Goal: Complete application form: Complete application form

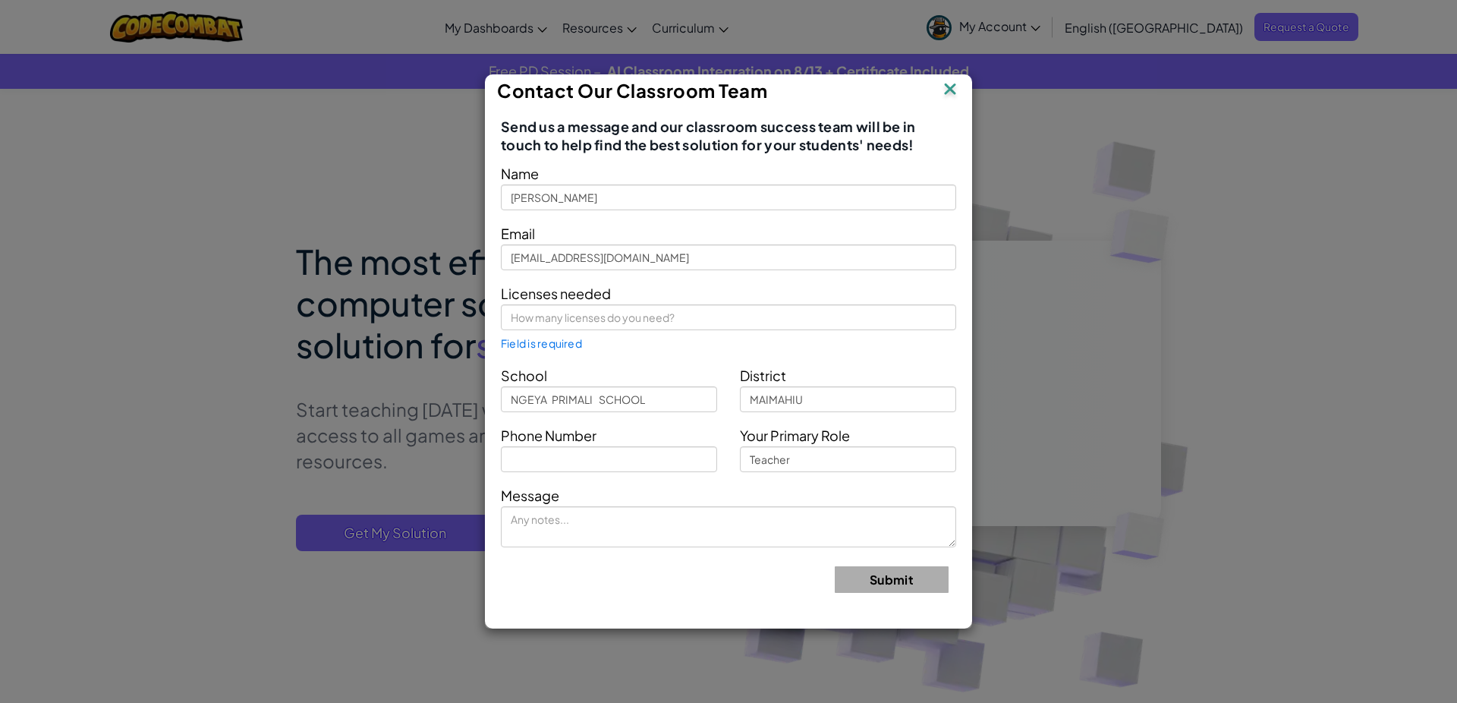
click at [955, 83] on img at bounding box center [950, 90] width 20 height 23
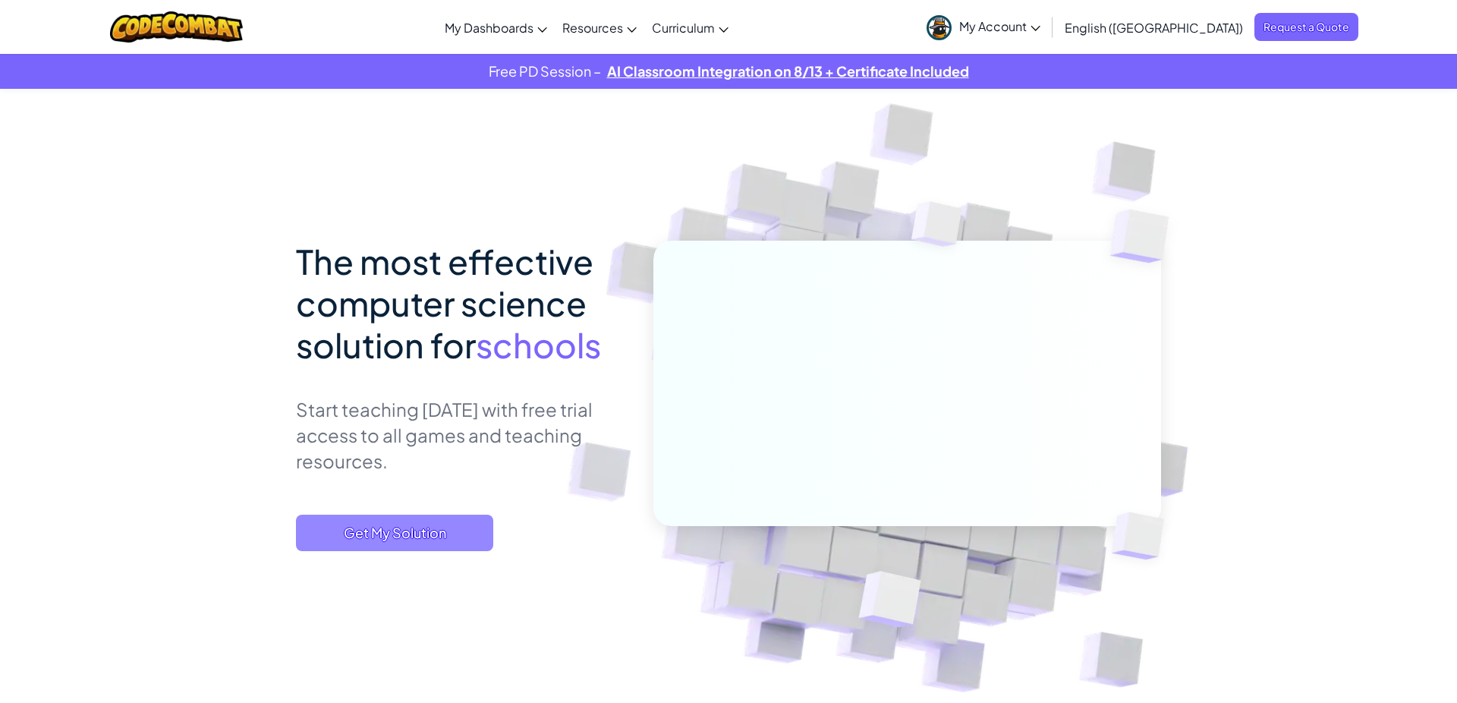
click at [382, 540] on span "Get My Solution" at bounding box center [394, 532] width 197 height 36
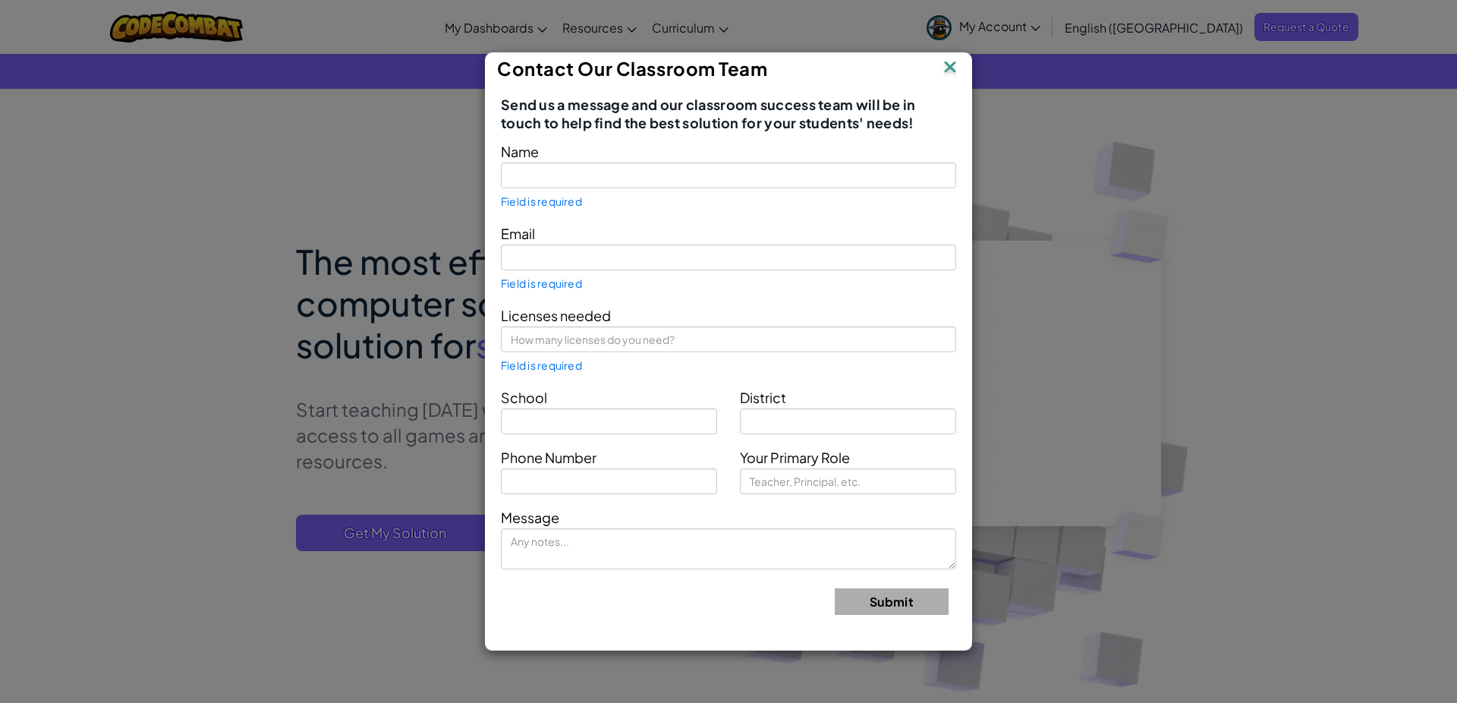
type input "[PERSON_NAME]"
type input "[EMAIL_ADDRESS][DOMAIN_NAME]"
type input "NGEYA PRIMALI SCHOOL"
type input "MAIMAHIU"
type input "Teacher"
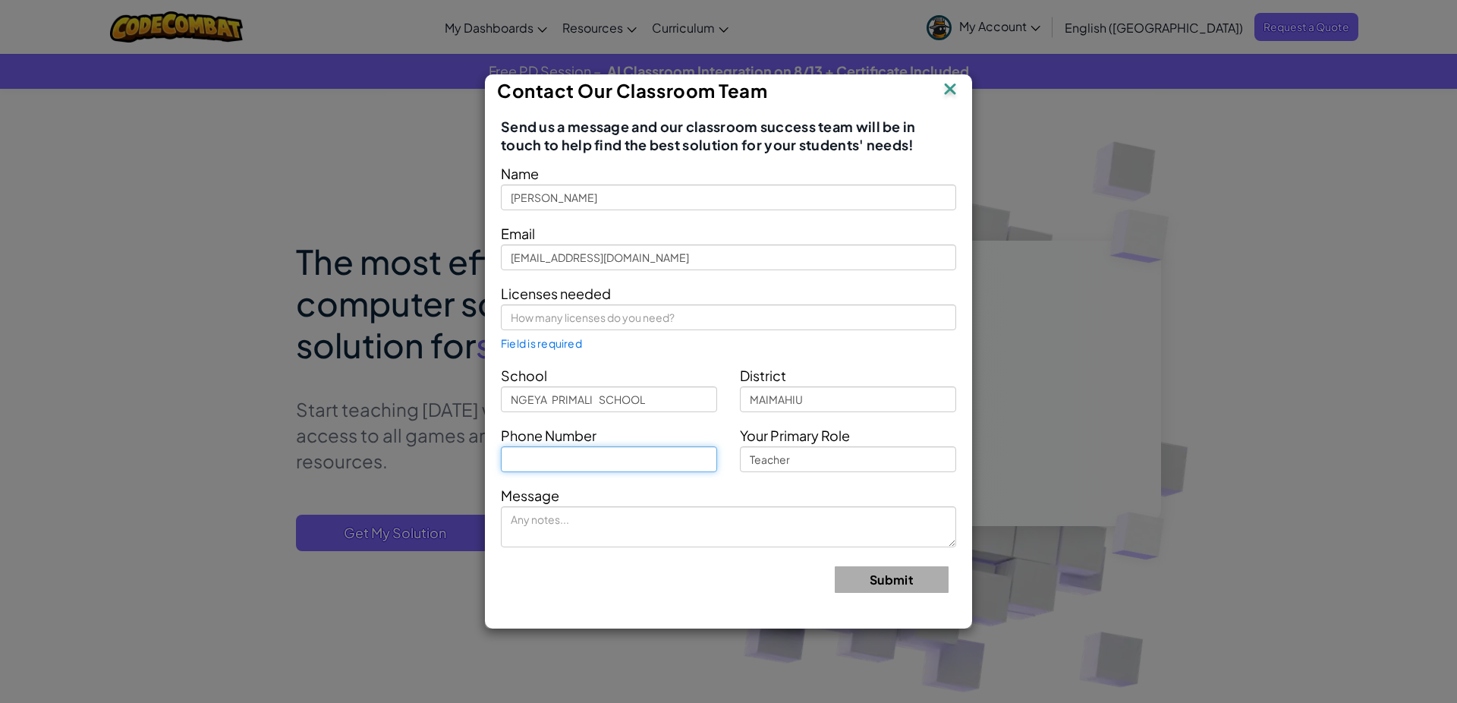
click at [529, 463] on input "text" at bounding box center [609, 459] width 216 height 26
type input "0110919165"
click at [773, 457] on input "Teacher" at bounding box center [848, 459] width 216 height 26
click at [796, 457] on input "Teacher" at bounding box center [848, 459] width 216 height 26
drag, startPoint x: 796, startPoint y: 457, endPoint x: 706, endPoint y: 455, distance: 90.3
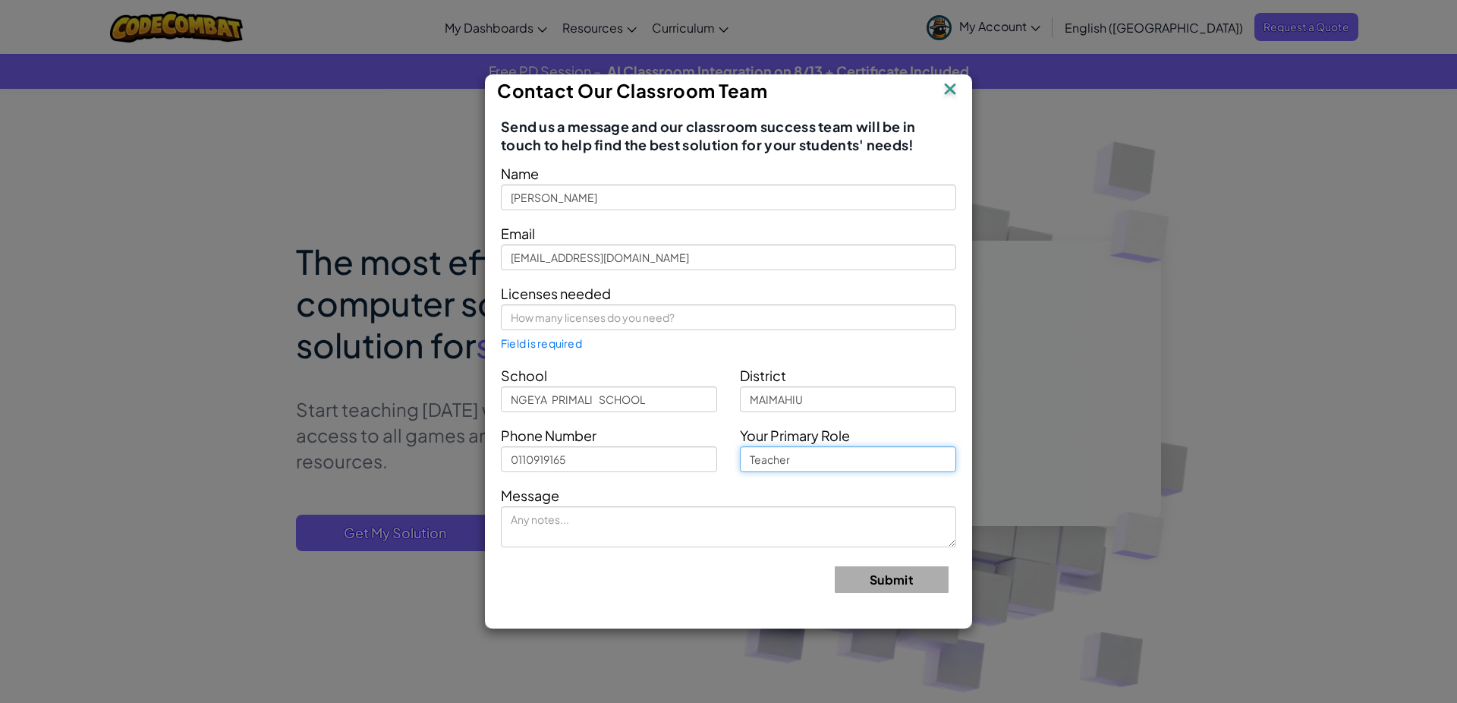
click at [740, 455] on input "Teacher" at bounding box center [848, 459] width 216 height 26
click at [721, 493] on div "Message" at bounding box center [728, 515] width 478 height 64
click at [519, 528] on textarea at bounding box center [728, 526] width 455 height 41
click at [699, 316] on input "text" at bounding box center [728, 317] width 455 height 26
drag, startPoint x: 690, startPoint y: 321, endPoint x: 468, endPoint y: 318, distance: 221.6
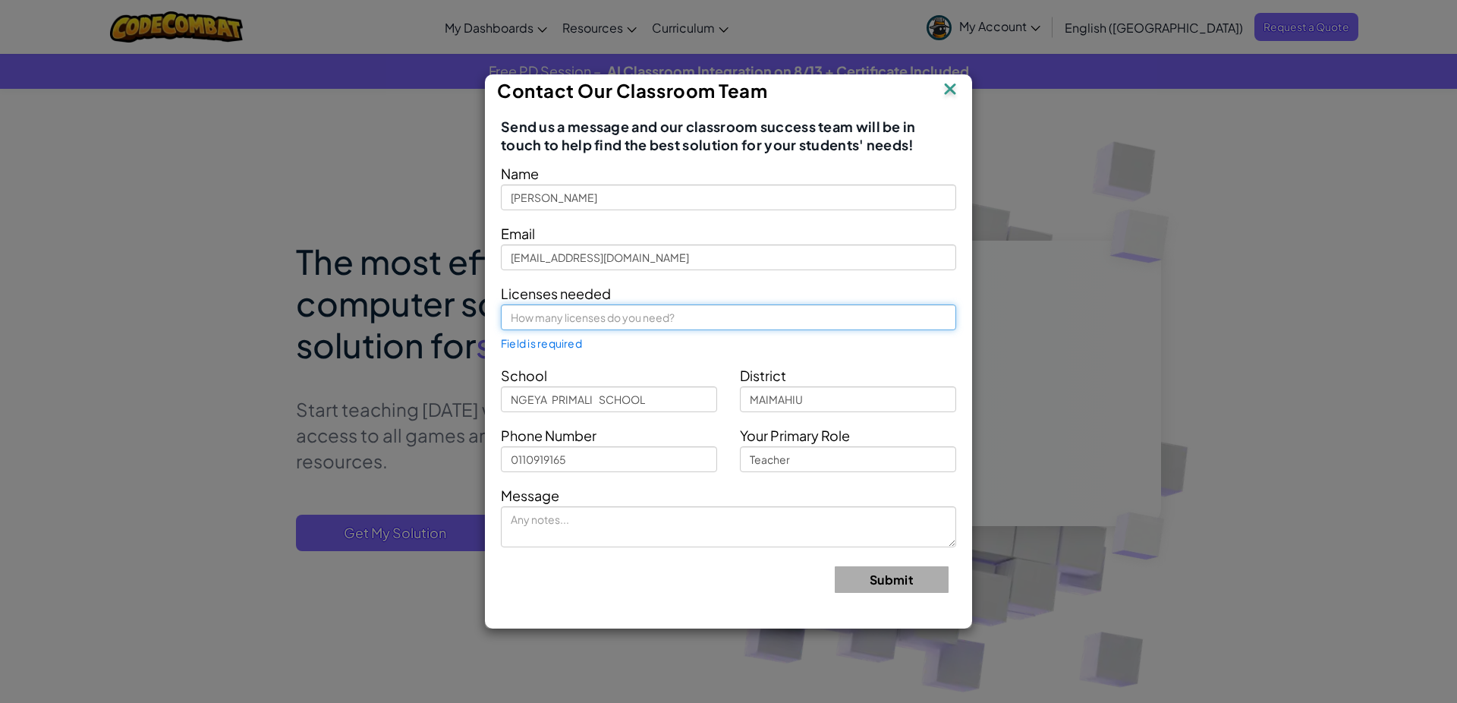
click at [501, 318] on input "text" at bounding box center [728, 317] width 455 height 26
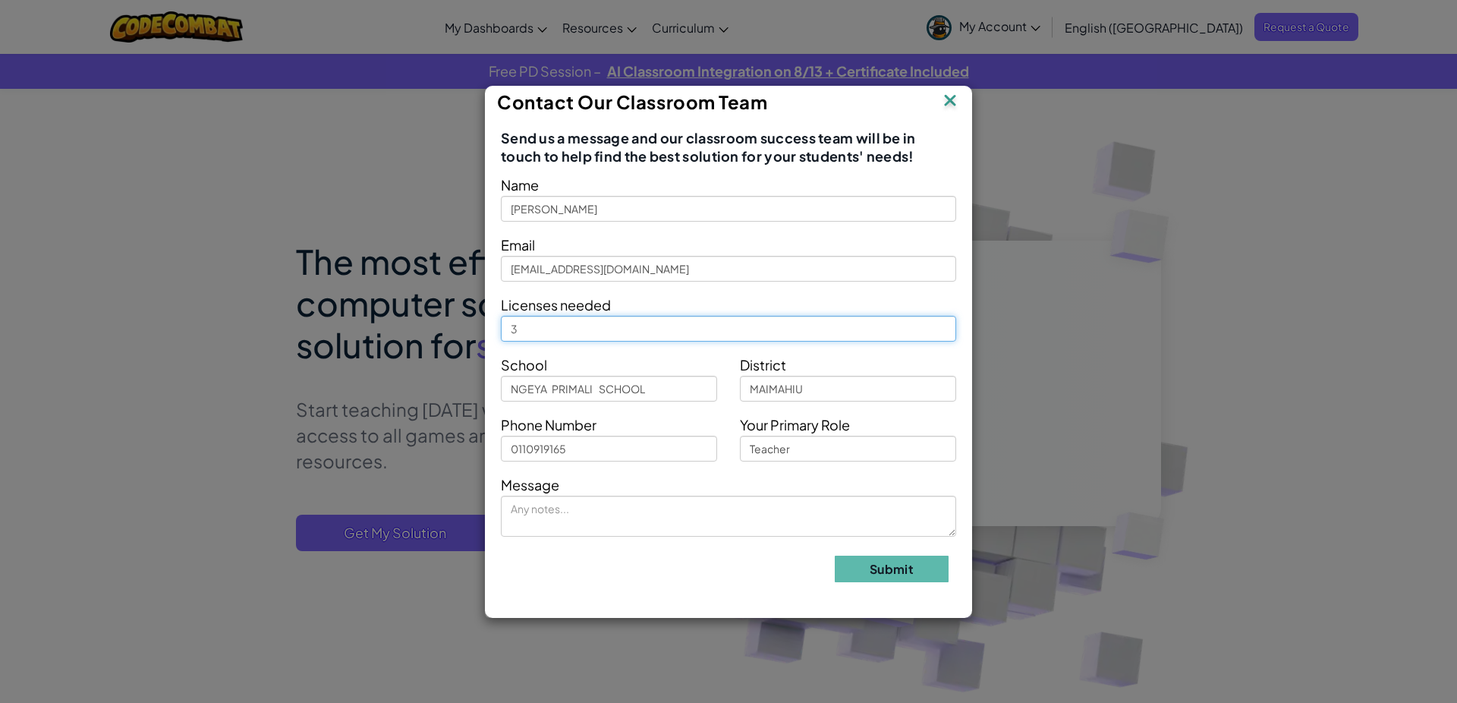
type input "3"
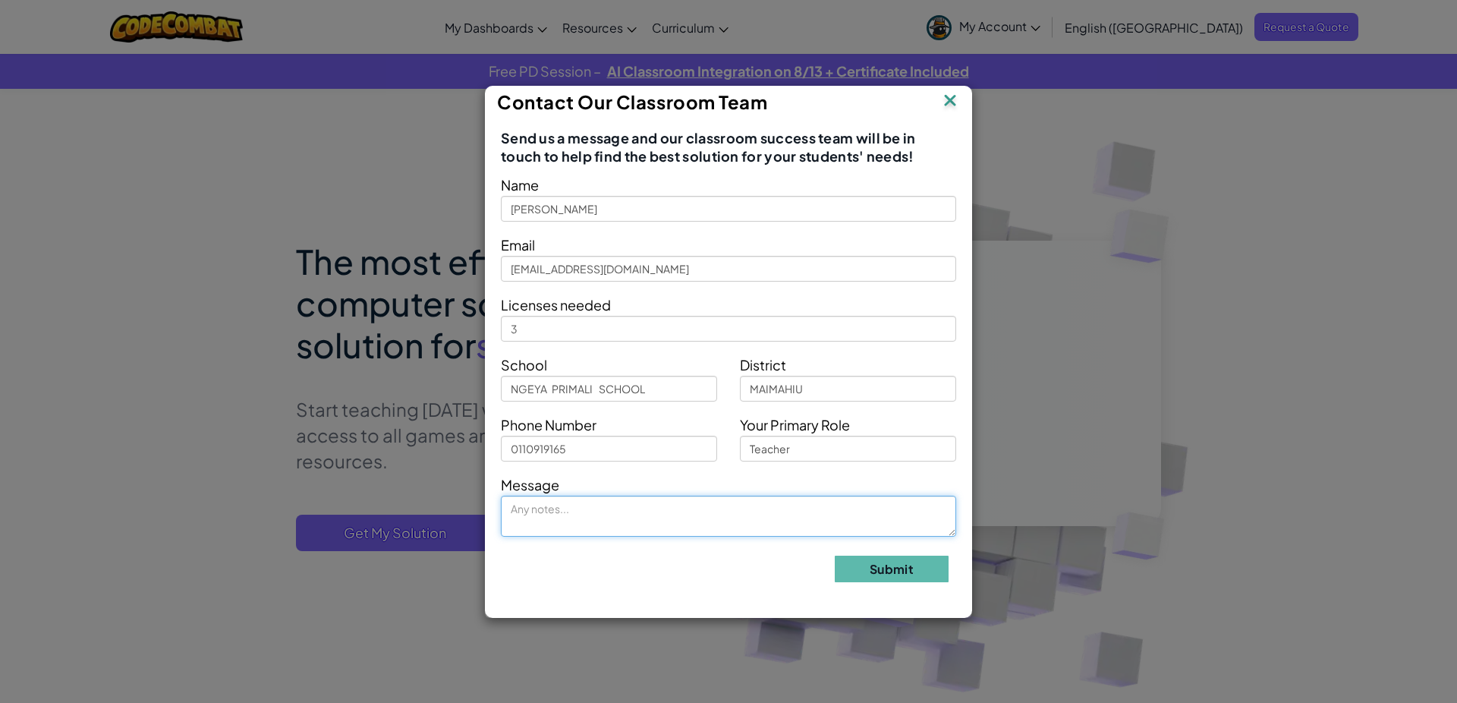
click at [577, 522] on textarea at bounding box center [728, 515] width 455 height 41
type textarea "to make a code game"
click at [866, 568] on button "Submit" at bounding box center [892, 568] width 114 height 27
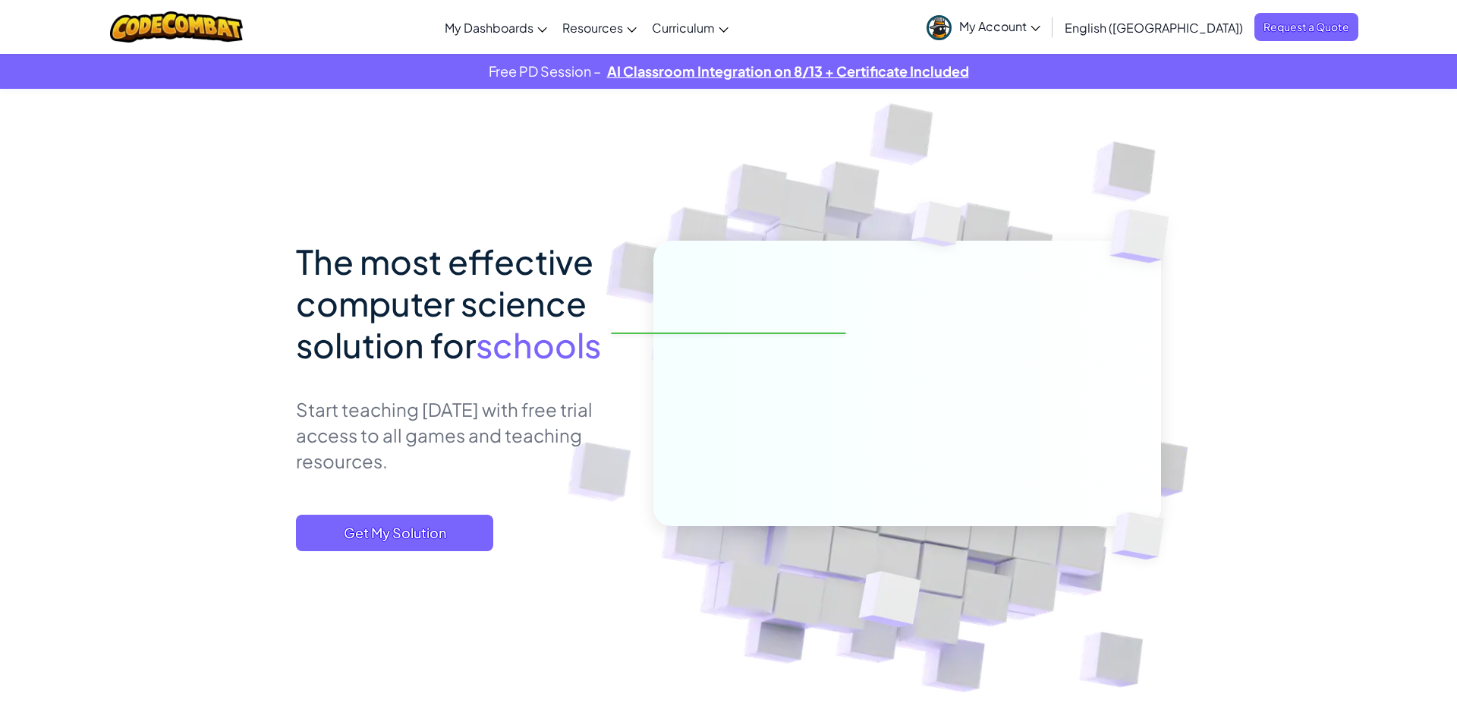
click at [866, 570] on img at bounding box center [890, 602] width 136 height 126
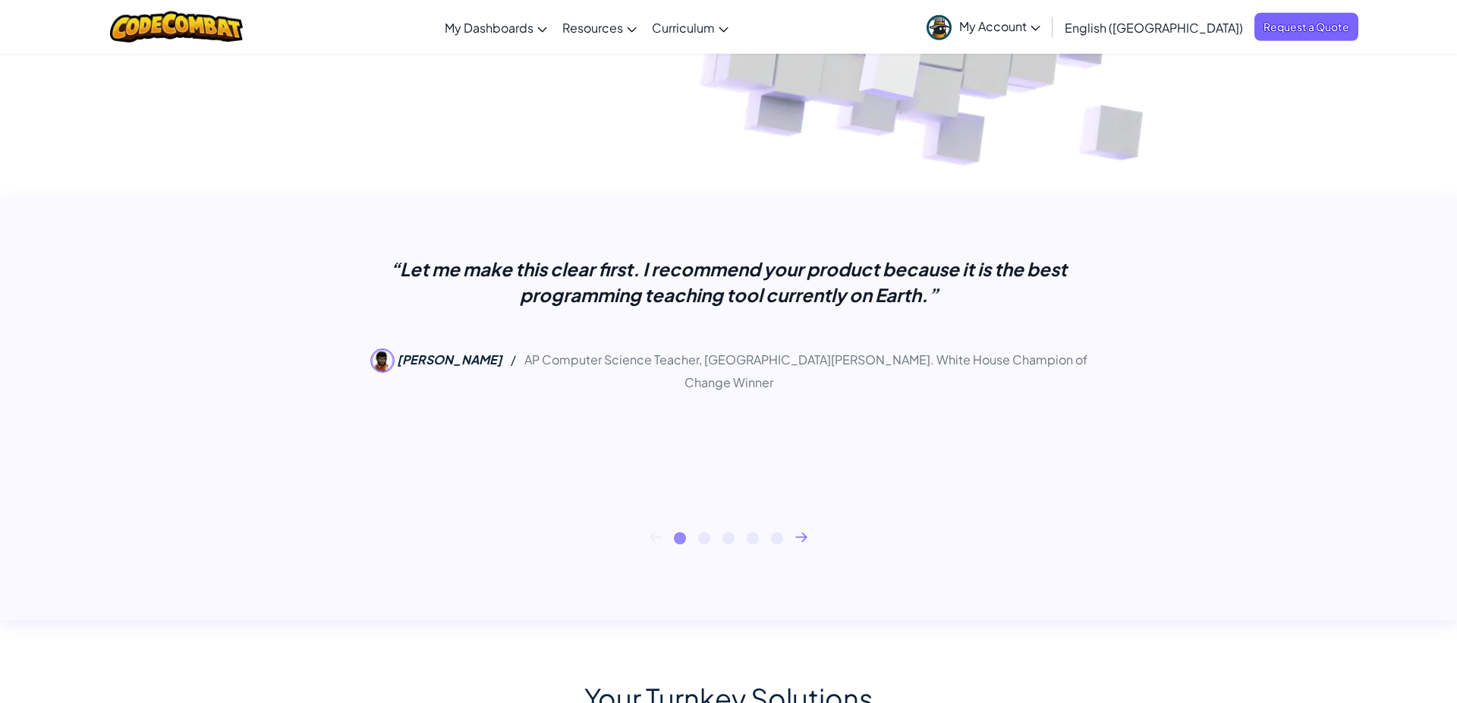
scroll to position [628, 0]
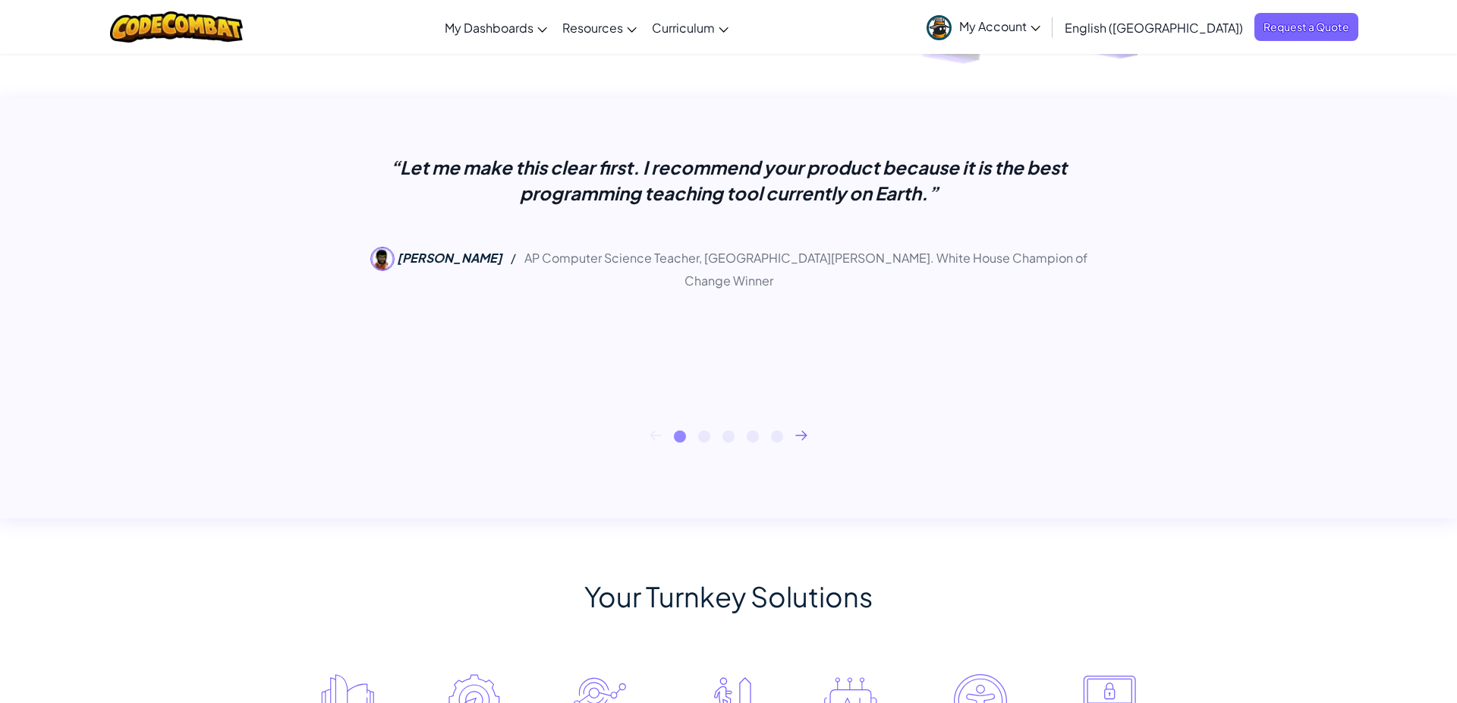
click at [805, 432] on icon at bounding box center [801, 435] width 12 height 10
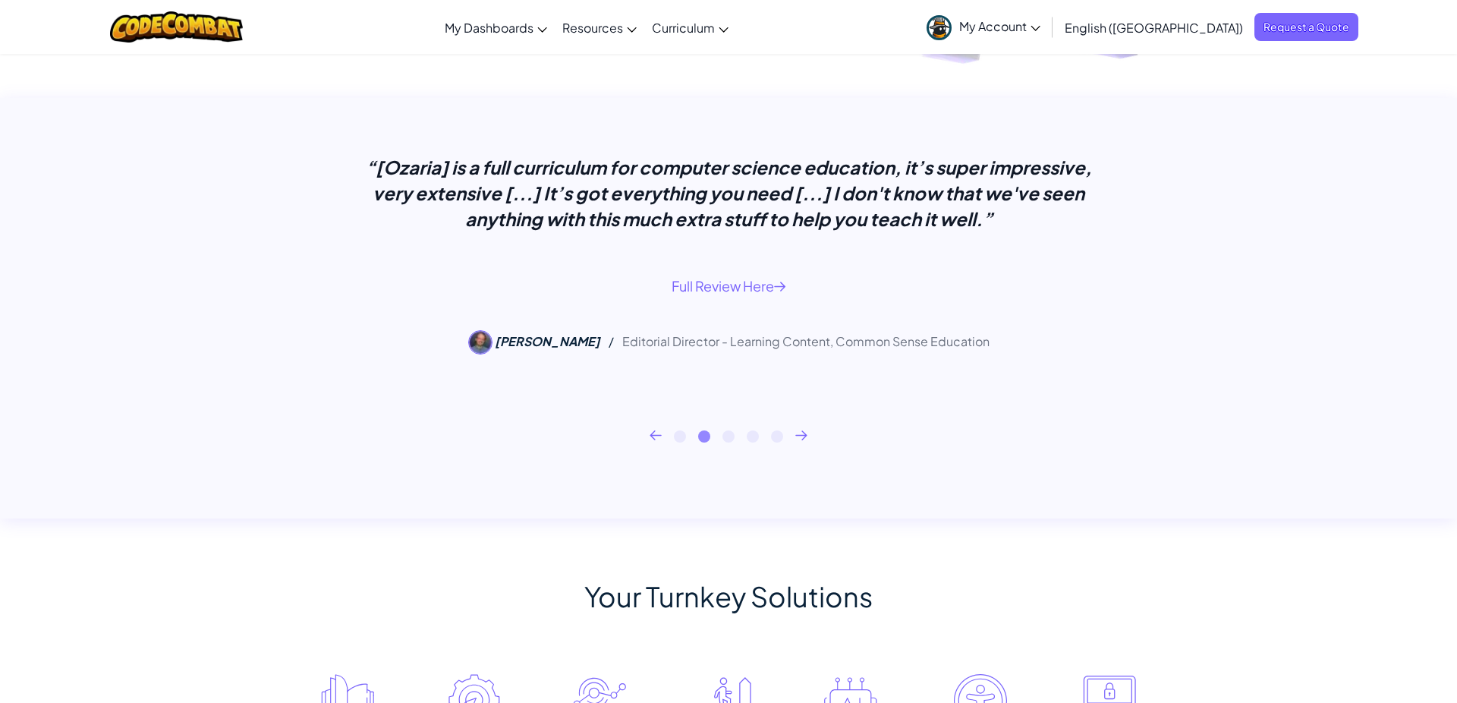
click at [805, 431] on icon at bounding box center [801, 435] width 12 height 10
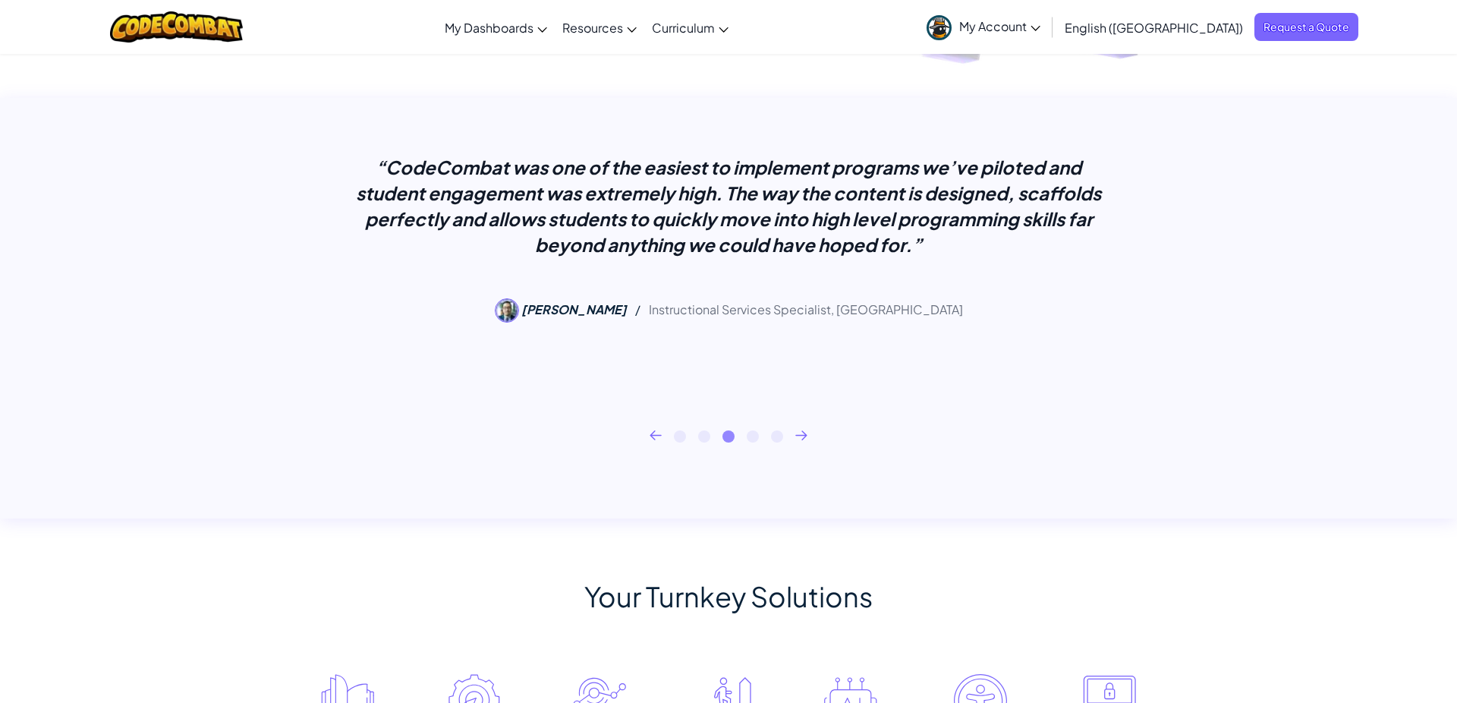
click at [805, 431] on icon at bounding box center [801, 435] width 12 height 10
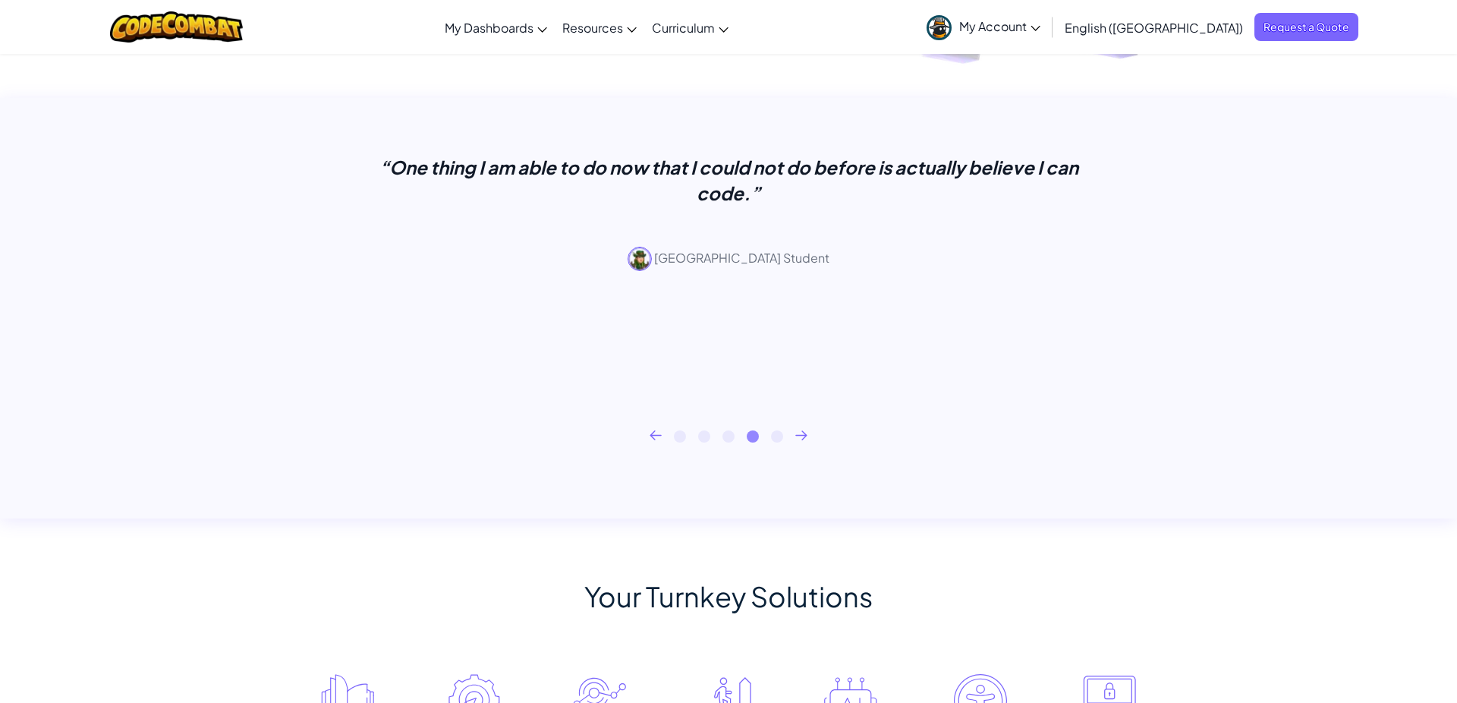
click at [805, 431] on icon at bounding box center [801, 435] width 12 height 10
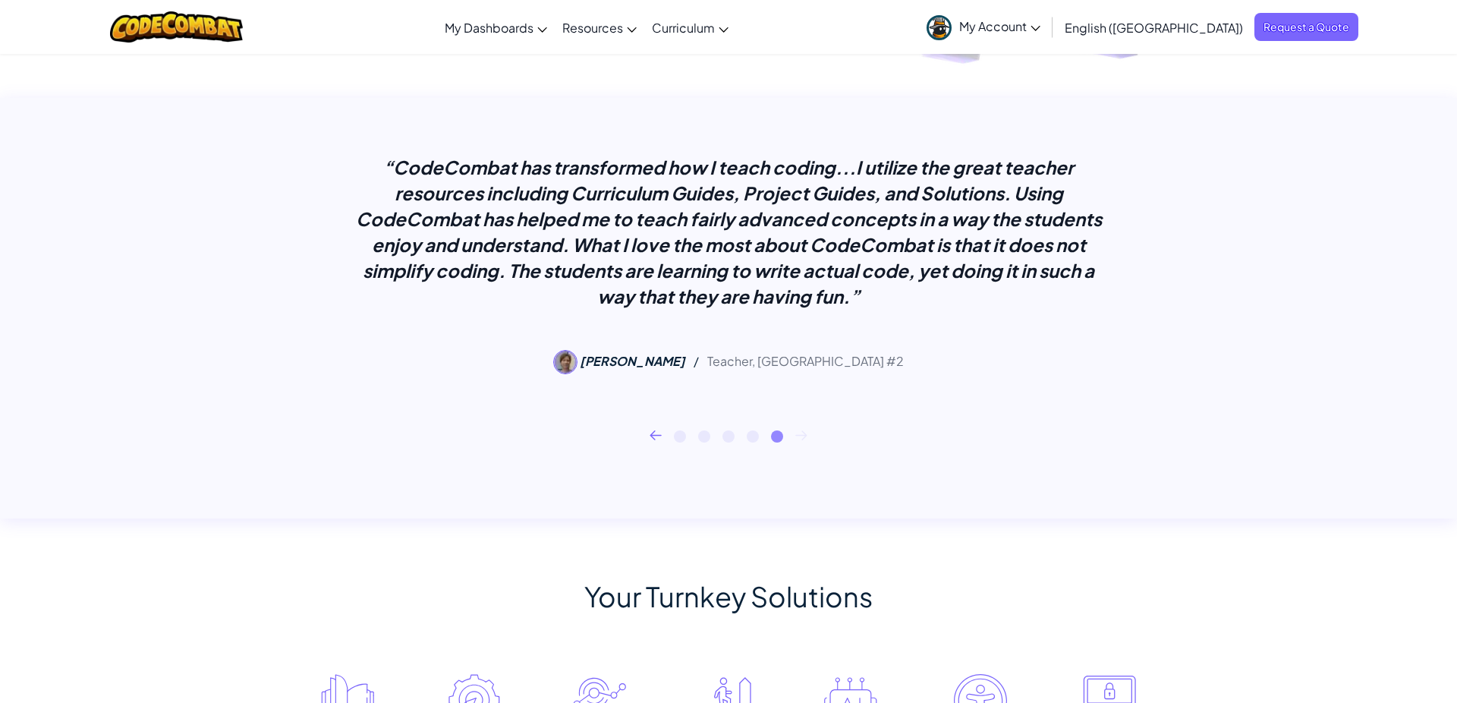
click at [805, 431] on icon at bounding box center [801, 435] width 12 height 10
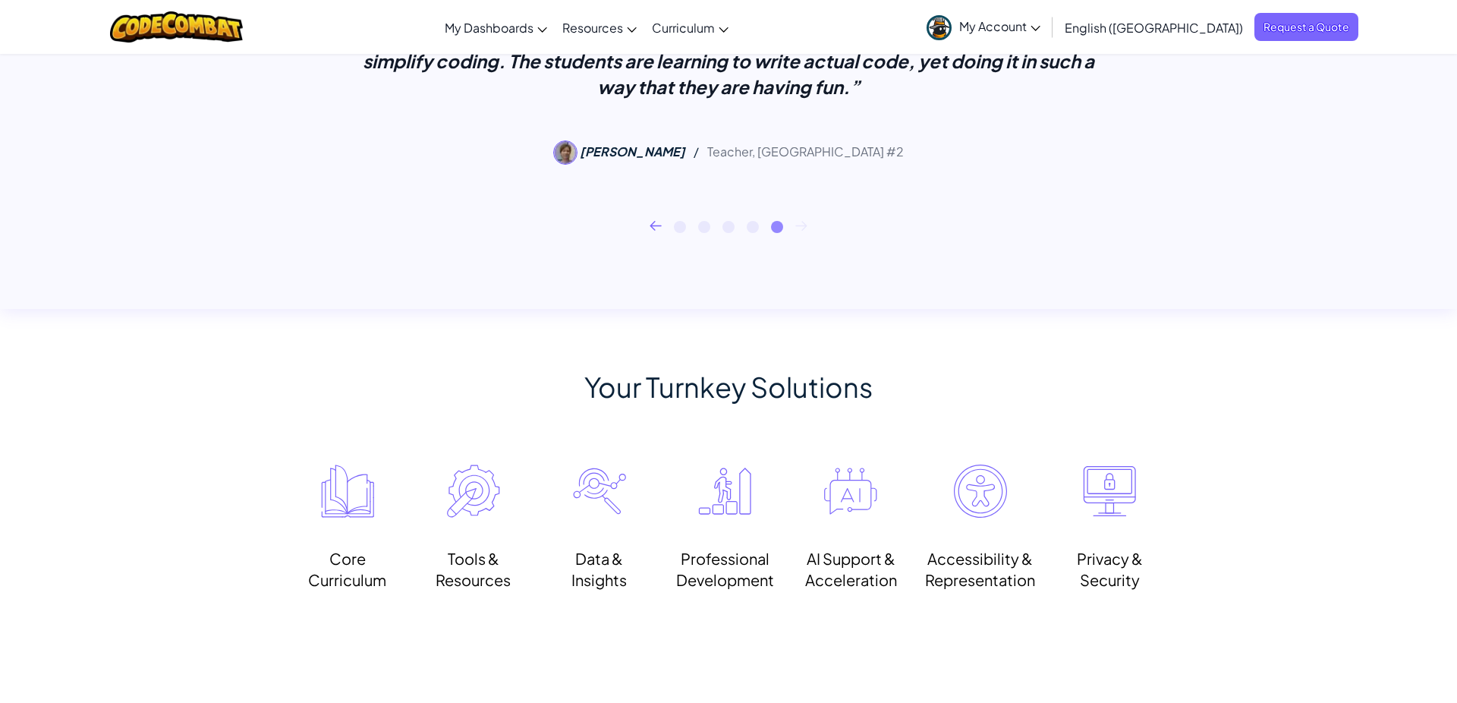
click at [998, 558] on div "Accessibility & Representation" at bounding box center [980, 569] width 110 height 42
click at [983, 502] on img at bounding box center [980, 490] width 53 height 53
click at [983, 501] on img at bounding box center [980, 490] width 53 height 53
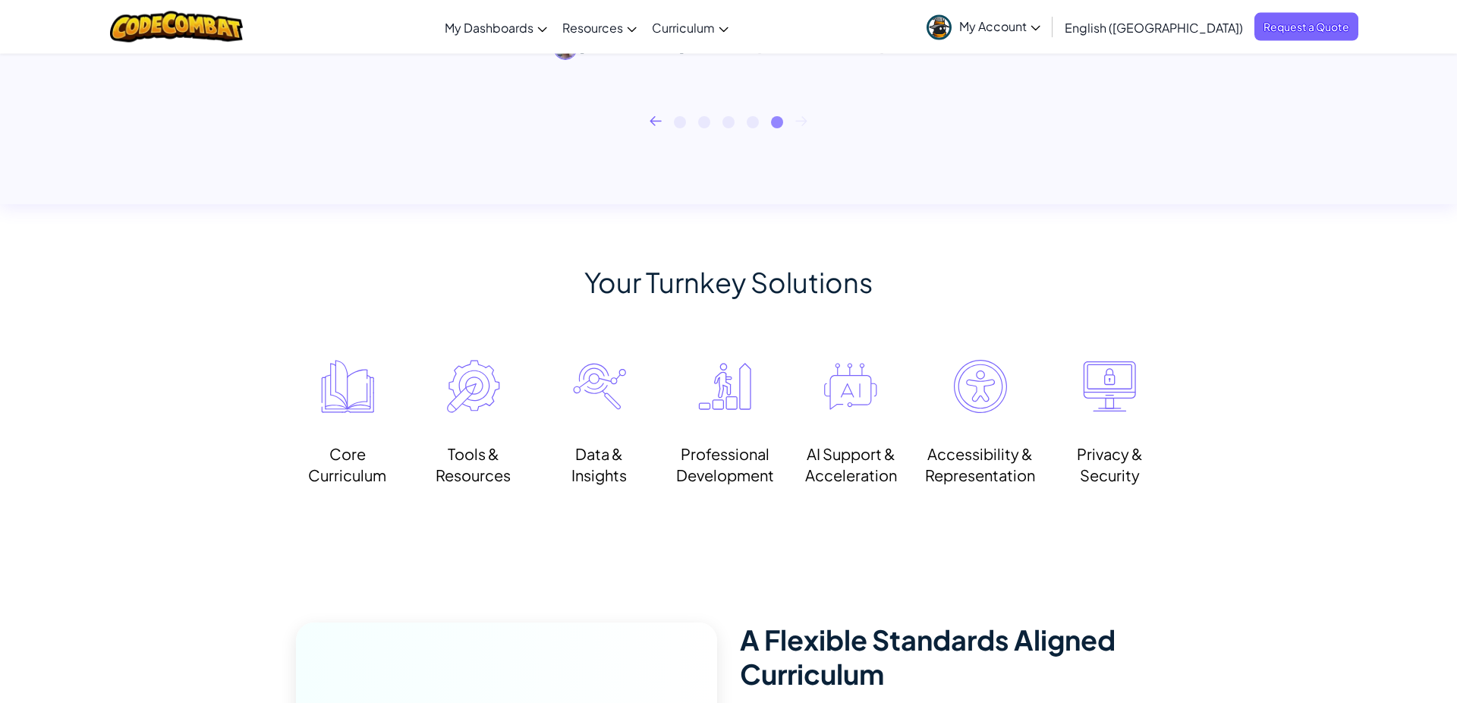
scroll to position [1152, 0]
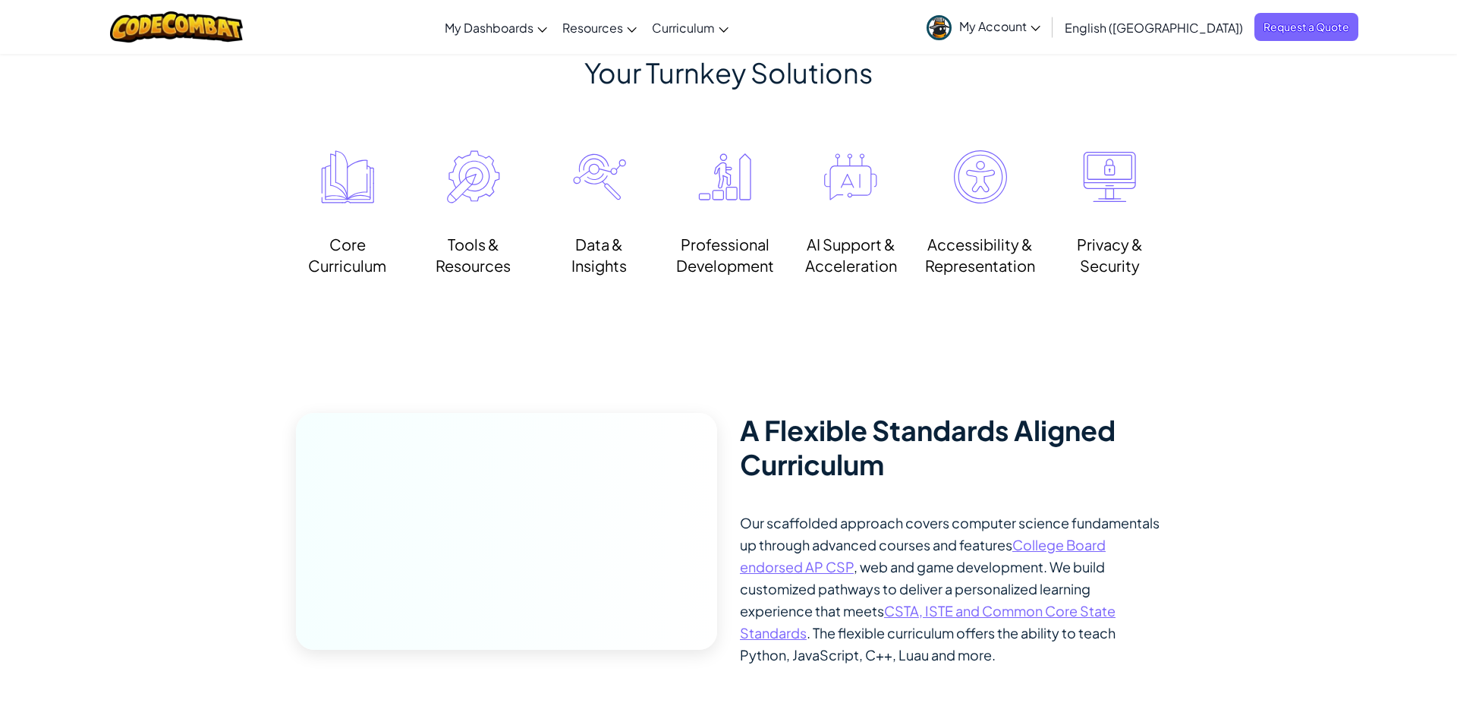
click at [709, 232] on div "Professional Development" at bounding box center [725, 213] width 103 height 126
click at [715, 238] on div "Professional Development" at bounding box center [725, 255] width 103 height 42
click at [719, 245] on div "Professional Development" at bounding box center [725, 255] width 103 height 42
click at [721, 245] on div "Professional Development" at bounding box center [725, 255] width 103 height 42
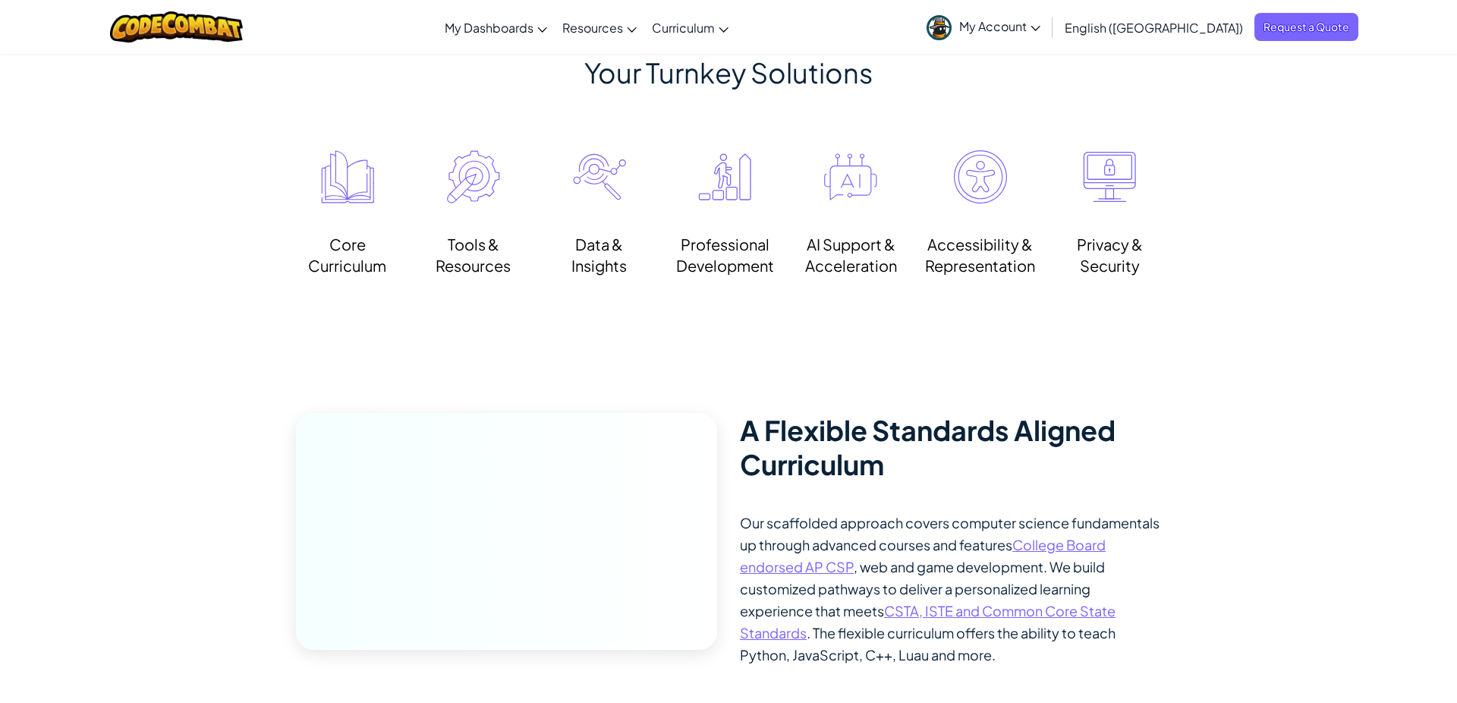
click at [721, 245] on div "Professional Development" at bounding box center [725, 255] width 103 height 42
drag, startPoint x: 722, startPoint y: 247, endPoint x: 725, endPoint y: 256, distance: 10.3
click at [725, 255] on div "Professional Development" at bounding box center [725, 255] width 103 height 42
click at [725, 256] on div "Professional Development" at bounding box center [725, 255] width 103 height 42
click at [716, 176] on img at bounding box center [724, 176] width 53 height 53
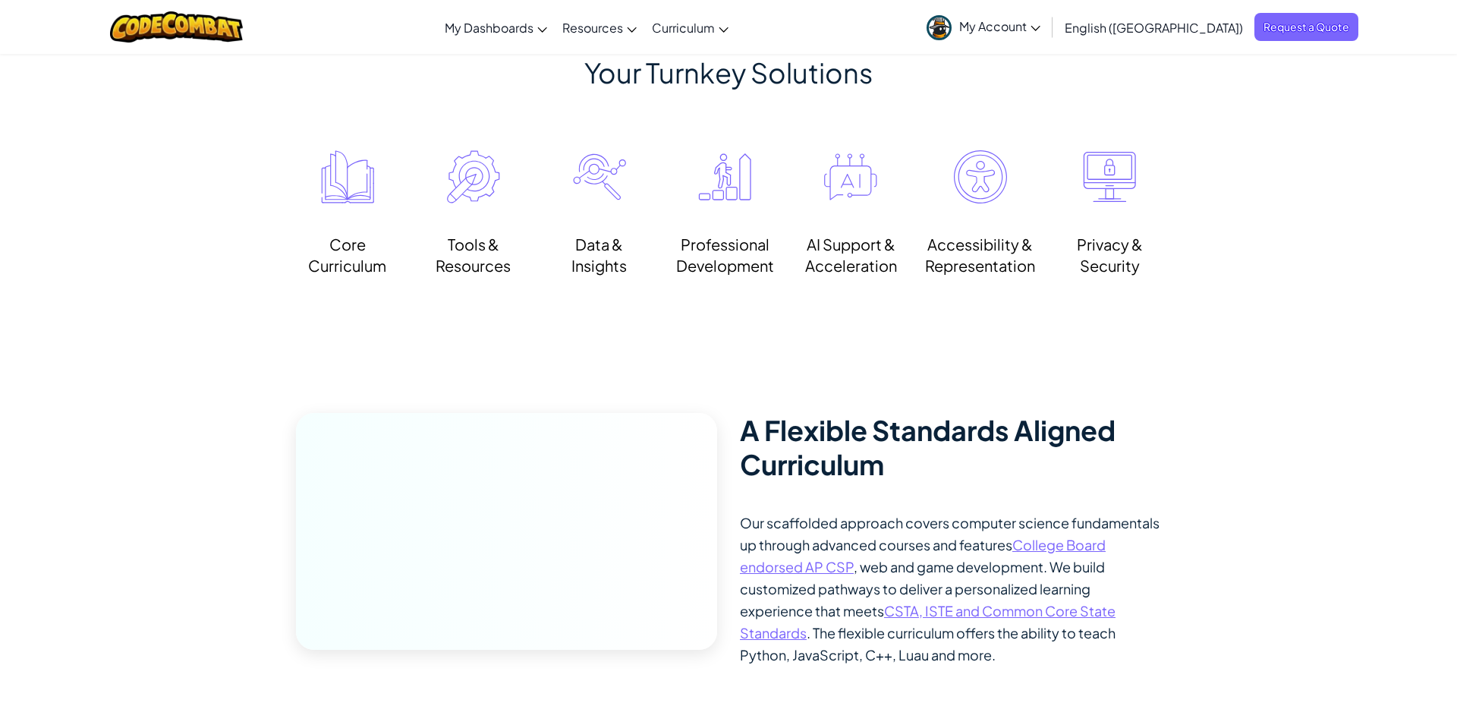
drag, startPoint x: 718, startPoint y: 189, endPoint x: 728, endPoint y: 199, distance: 13.4
click at [727, 197] on img at bounding box center [724, 176] width 53 height 53
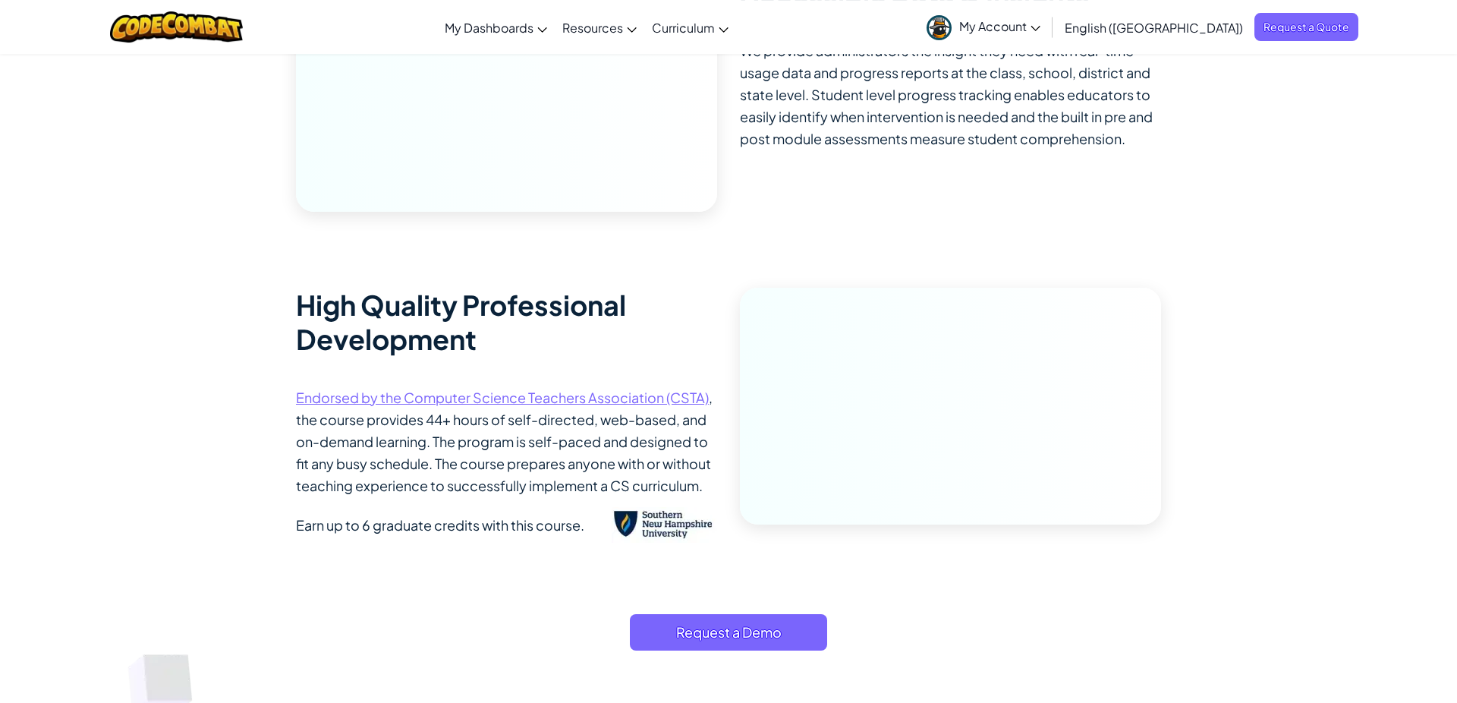
scroll to position [3141, 0]
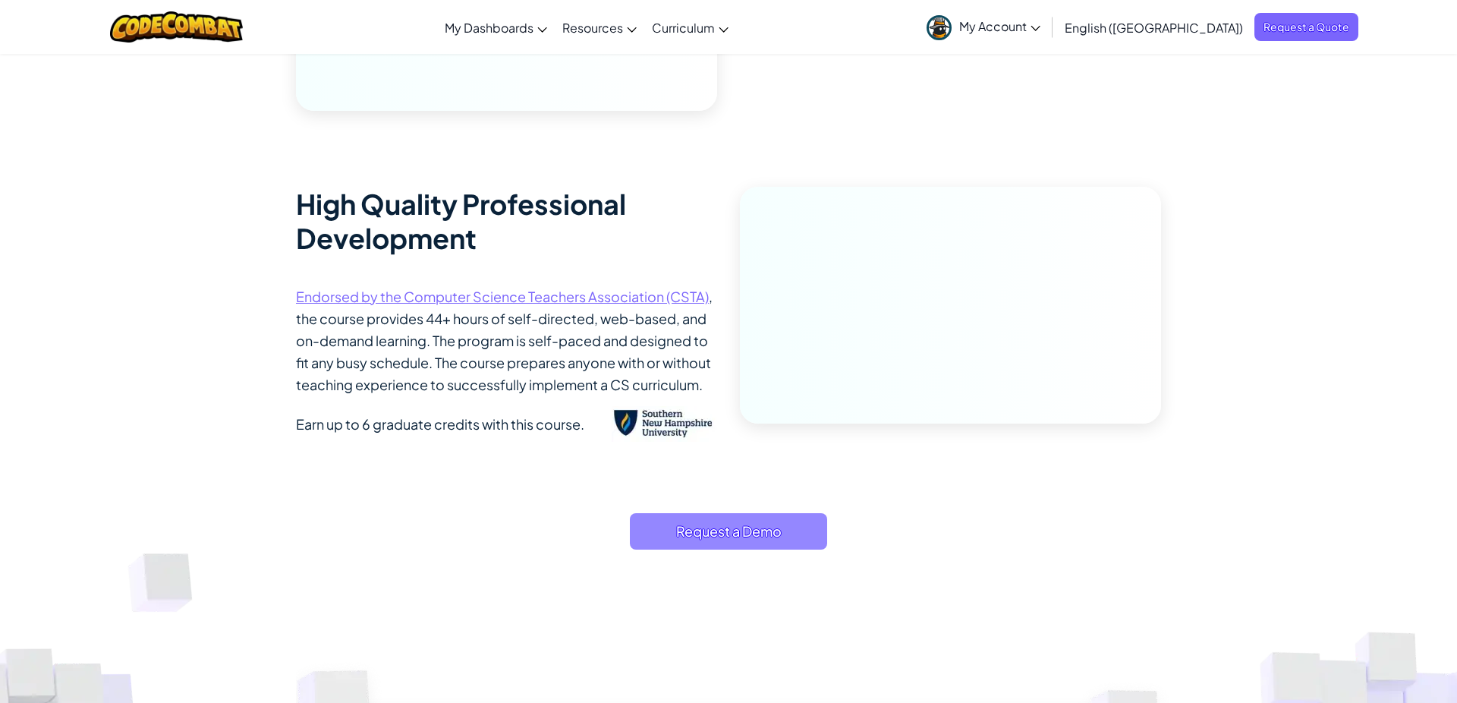
drag, startPoint x: 734, startPoint y: 537, endPoint x: 733, endPoint y: 557, distance: 19.8
click at [733, 549] on span "Request a Demo" at bounding box center [728, 531] width 197 height 36
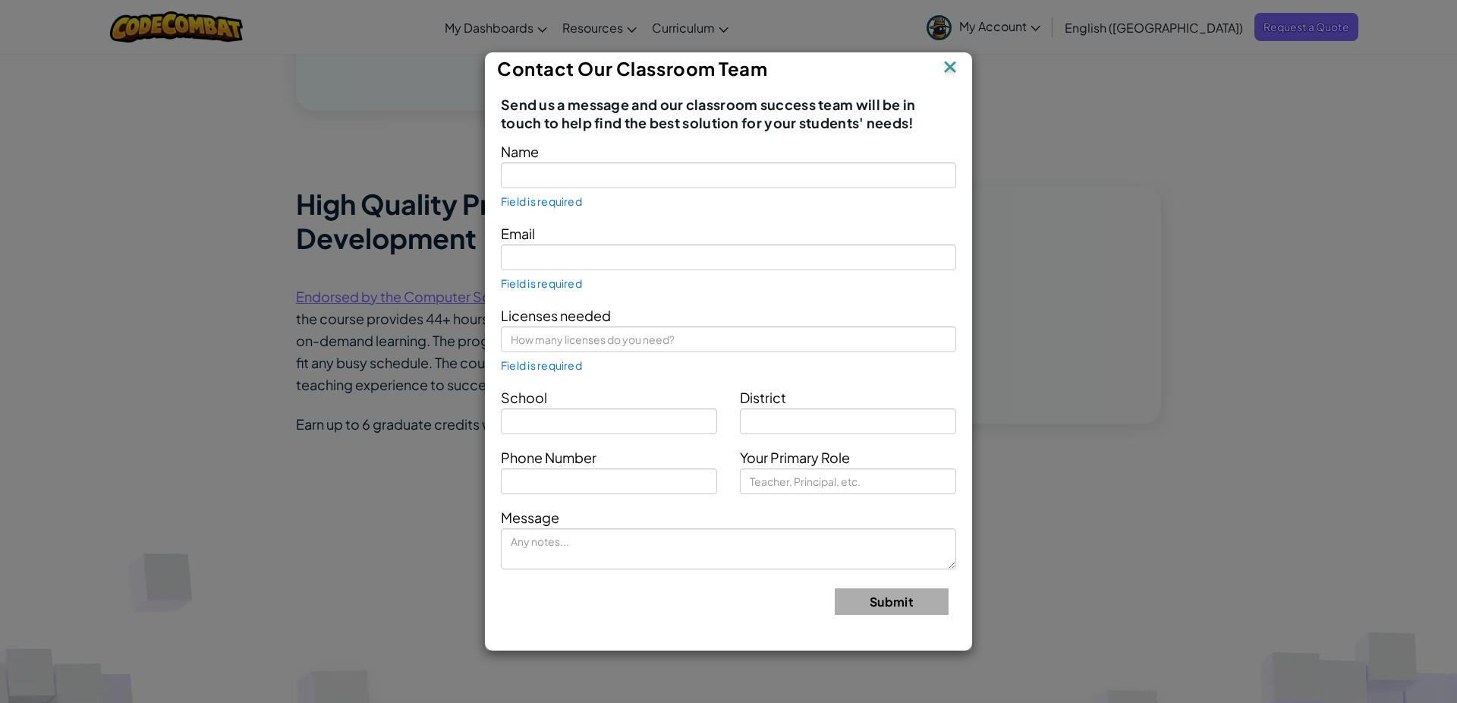
type input "[PERSON_NAME]"
type input "[EMAIL_ADDRESS][DOMAIN_NAME]"
type input "NGEYA PRIMALI SCHOOL"
type input "MAIMAHIU"
type input "Teacher"
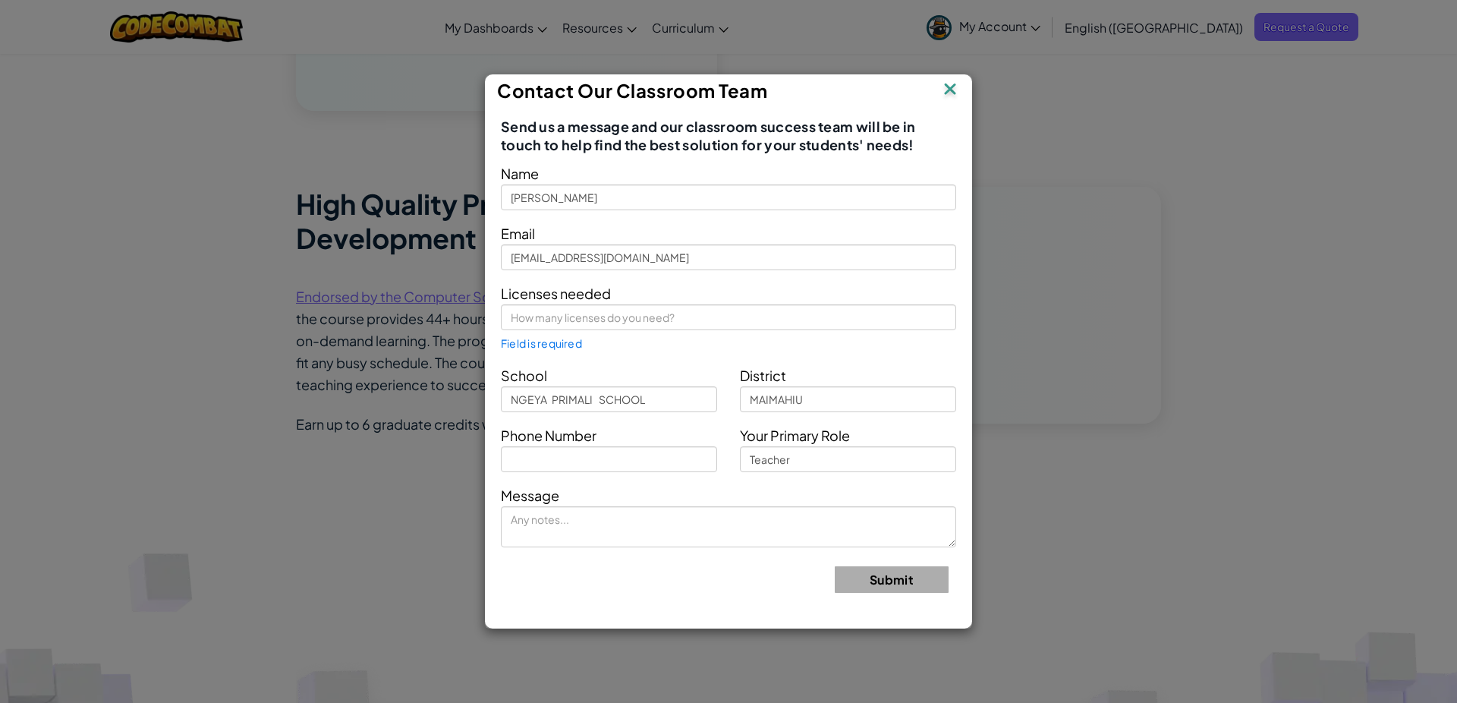
click at [946, 83] on img at bounding box center [950, 90] width 20 height 23
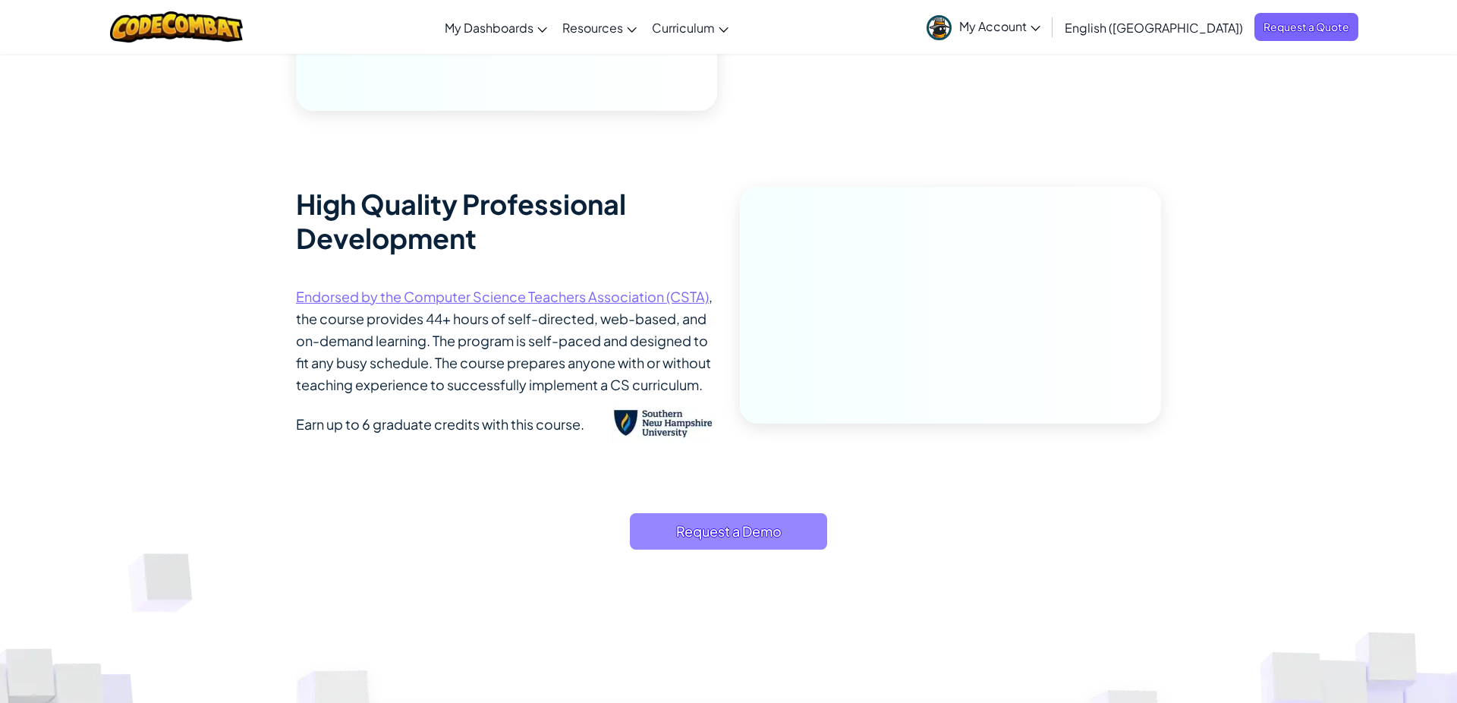
click at [743, 549] on span "Request a Demo" at bounding box center [728, 531] width 197 height 36
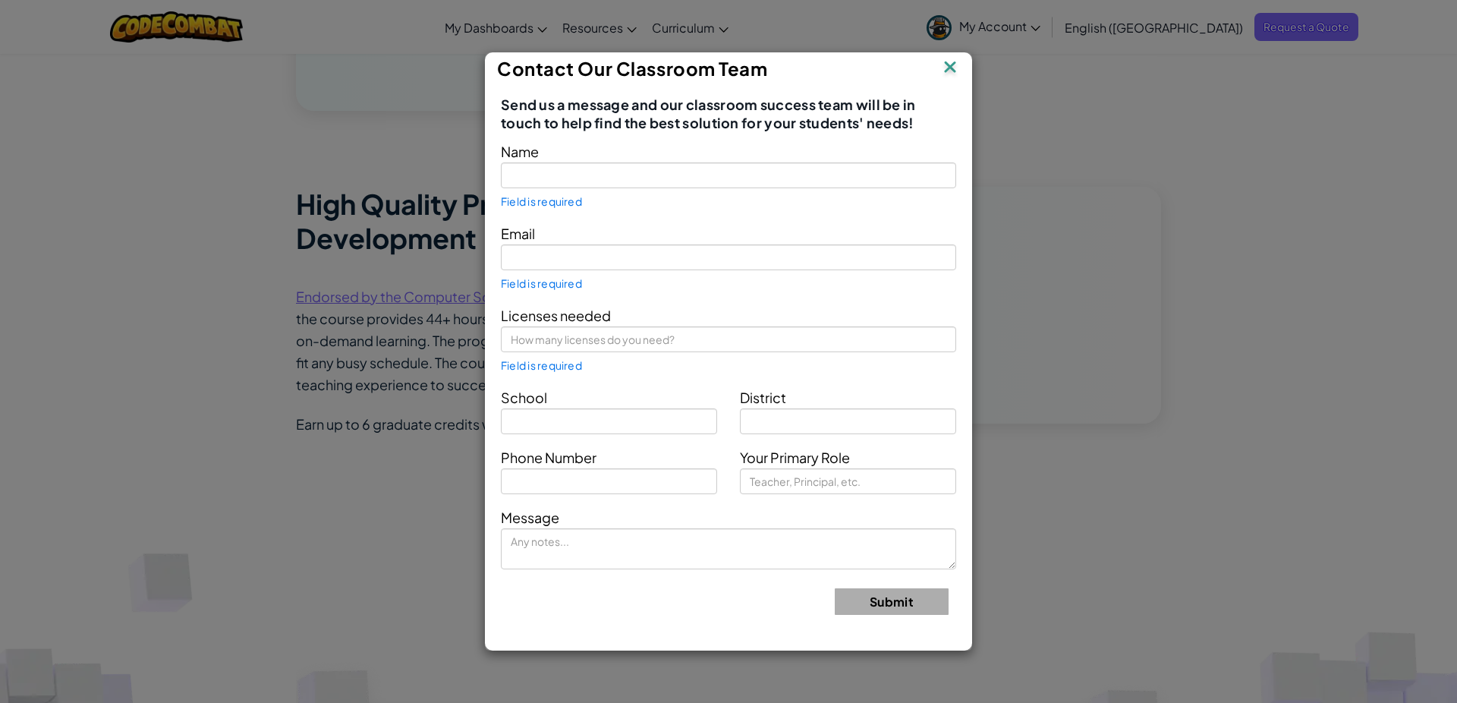
type input "[PERSON_NAME]"
type input "[EMAIL_ADDRESS][DOMAIN_NAME]"
type input "NGEYA PRIMALI SCHOOL"
type input "MAIMAHIU"
type input "Teacher"
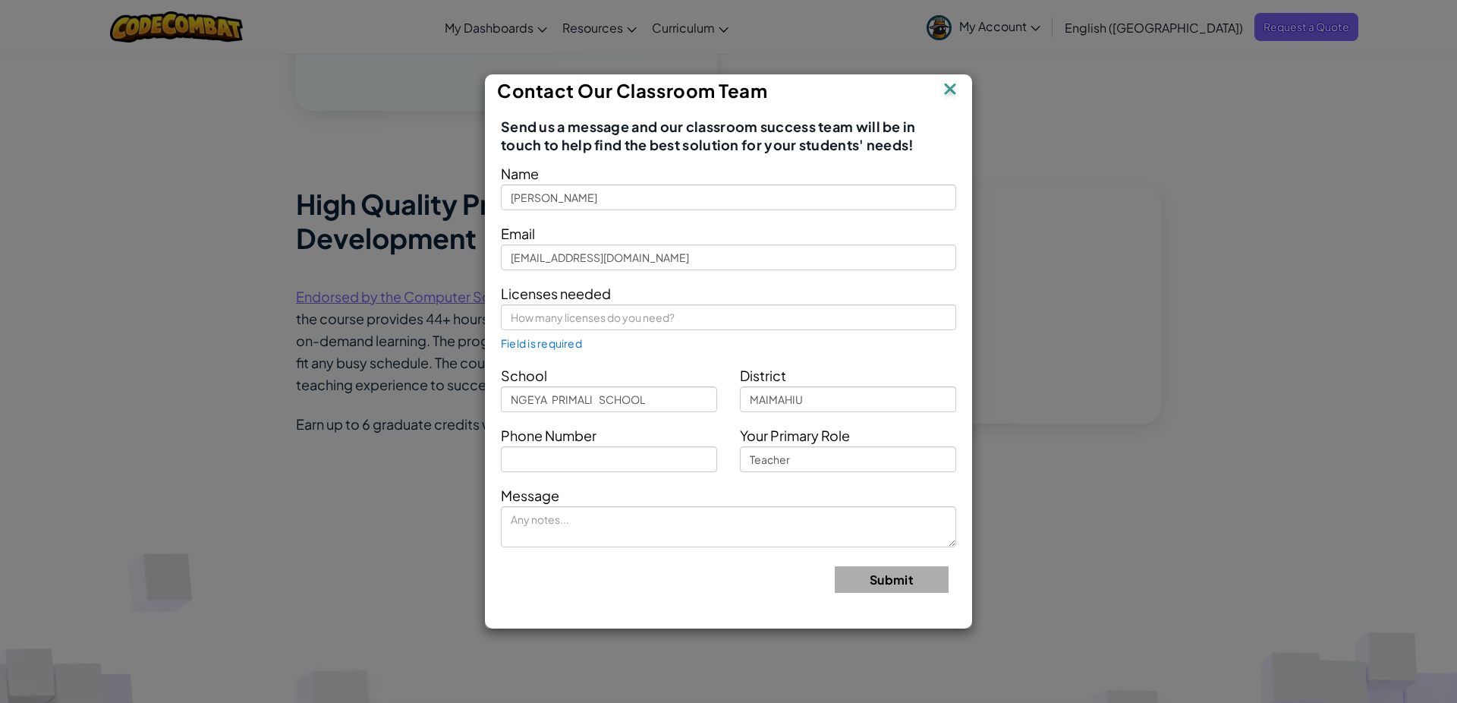
drag, startPoint x: 953, startPoint y: 85, endPoint x: 948, endPoint y: 42, distance: 43.6
click at [951, 79] on img at bounding box center [950, 90] width 20 height 23
